Goal: Information Seeking & Learning: Check status

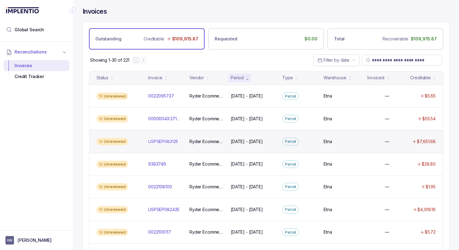
click at [165, 143] on p "USPSEP083125" at bounding box center [163, 141] width 33 height 7
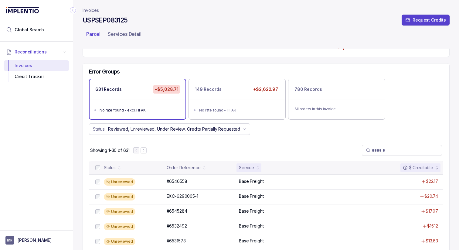
scroll to position [26, 0]
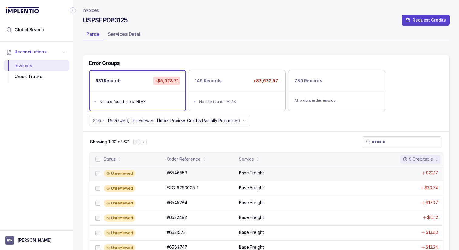
click at [254, 174] on p "Base Freight" at bounding box center [251, 173] width 25 height 6
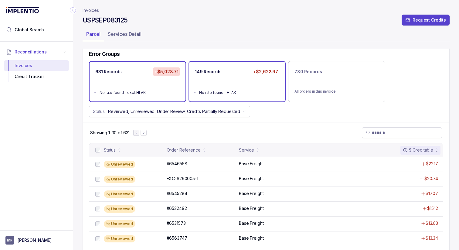
scroll to position [40, 0]
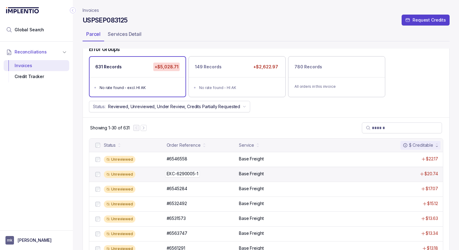
click at [233, 173] on div "EXC-6290005-1 EXC-6290005-1" at bounding box center [201, 173] width 69 height 6
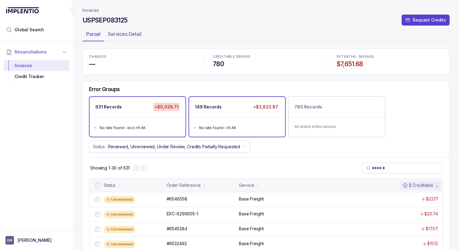
click at [227, 127] on div "No rate found - HI AK" at bounding box center [238, 128] width 79 height 6
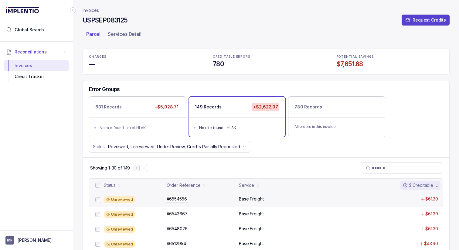
click at [221, 199] on div "#6554556 #6554556" at bounding box center [201, 199] width 69 height 6
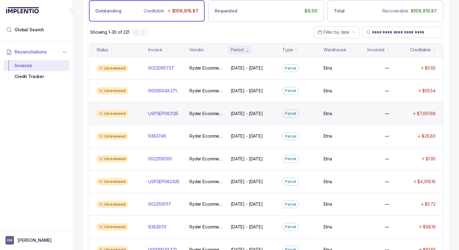
scroll to position [32, 0]
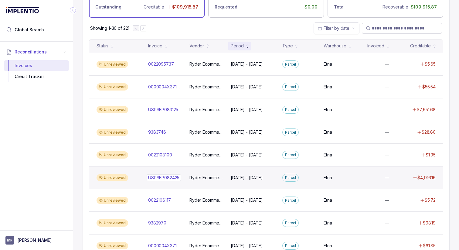
click at [167, 176] on p "USPSEP082425" at bounding box center [164, 177] width 34 height 7
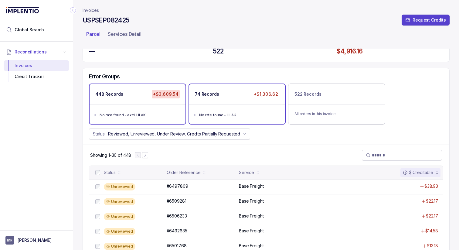
scroll to position [13, 0]
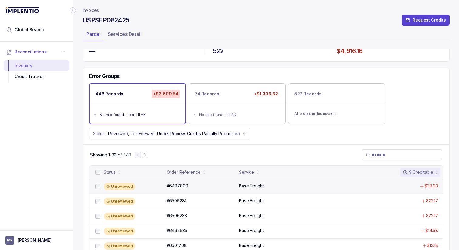
click at [211, 182] on div "Unreviewed #6497809 #6497809 Base Freight $38.93" at bounding box center [265, 186] width 353 height 15
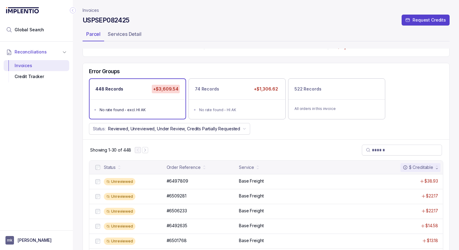
scroll to position [20, 0]
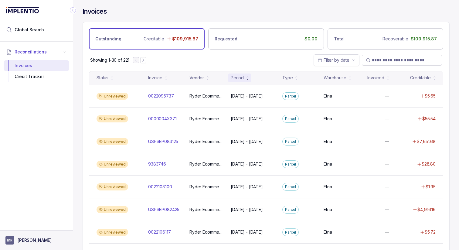
click at [18, 237] on p "[PERSON_NAME]" at bounding box center [35, 240] width 34 height 6
click at [17, 226] on p "Logout" at bounding box center [40, 227] width 50 height 6
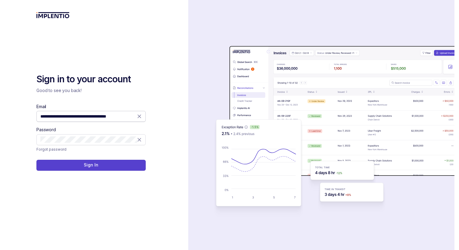
click at [142, 114] on span "**********" at bounding box center [90, 116] width 109 height 11
click at [139, 114] on icon at bounding box center [139, 116] width 6 height 6
click at [125, 114] on input "Email" at bounding box center [90, 116] width 101 height 6
type input "*"
type input "**********"
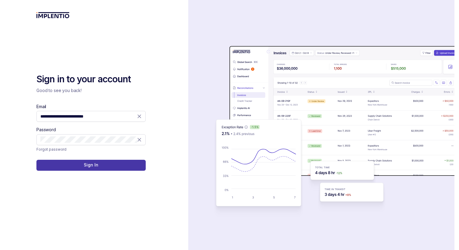
click at [86, 167] on p "Sign In" at bounding box center [91, 165] width 14 height 6
